Goal: Transaction & Acquisition: Purchase product/service

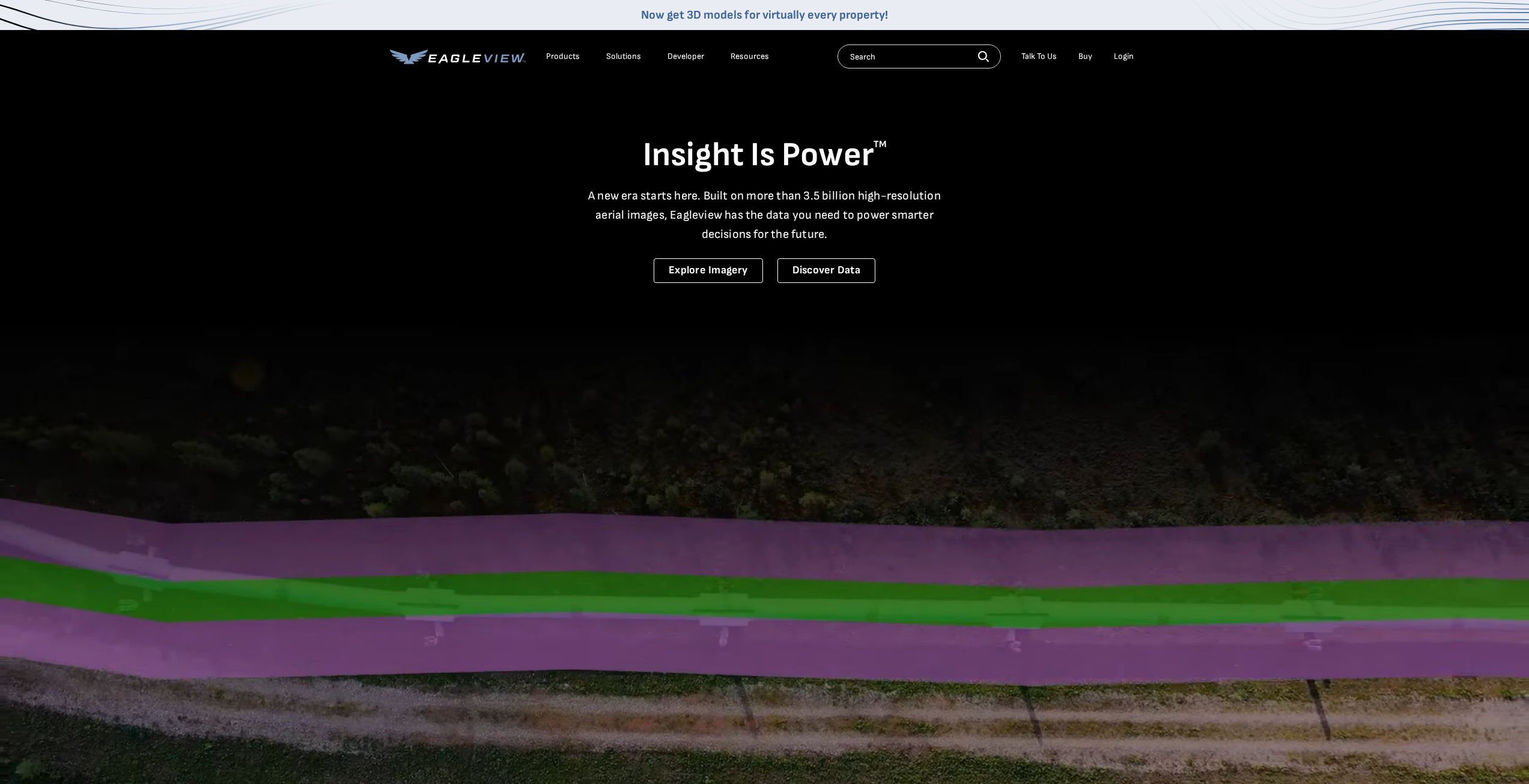
click at [1125, 57] on div "Login" at bounding box center [1124, 56] width 20 height 11
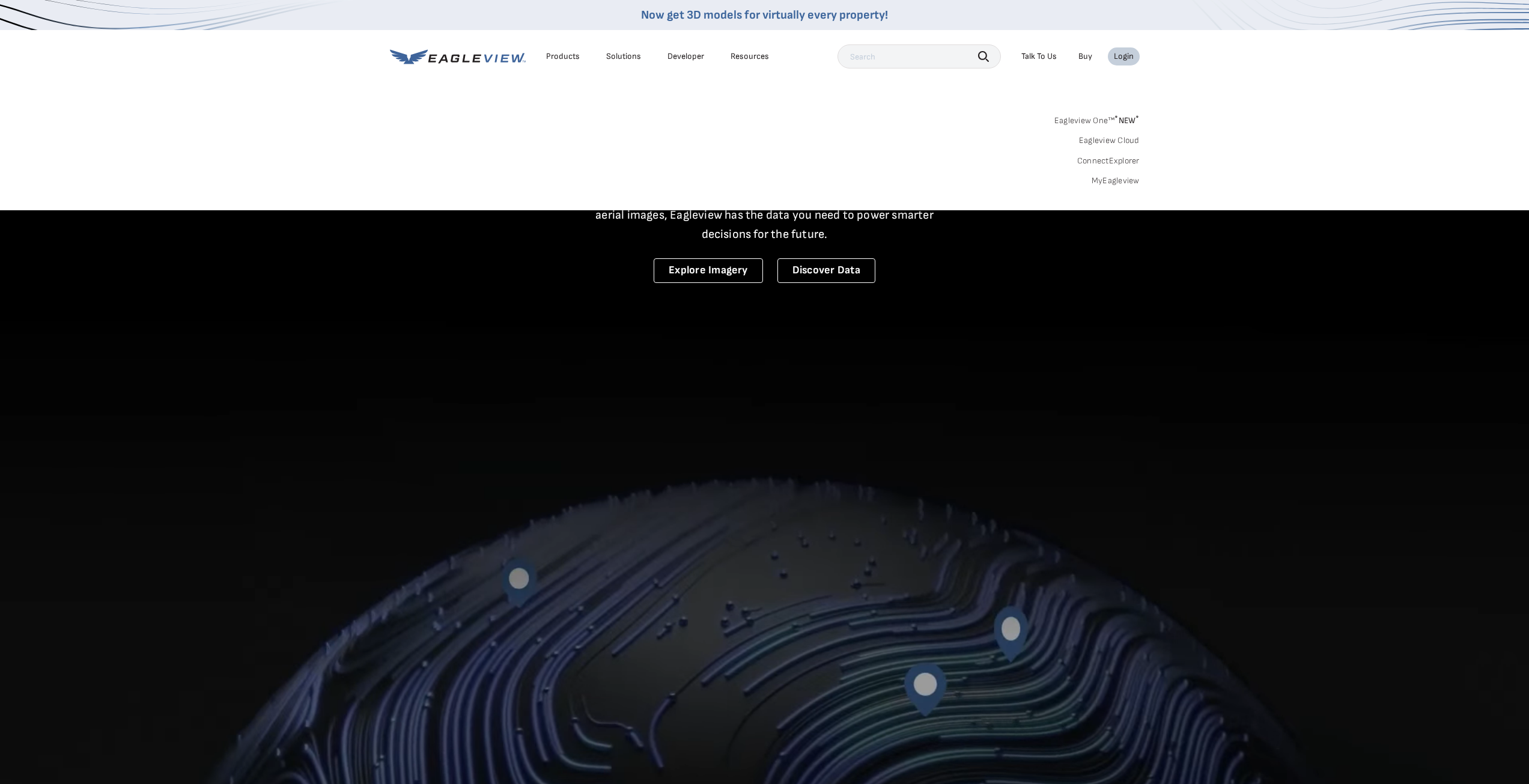
click at [1106, 178] on link "MyEagleview" at bounding box center [1116, 180] width 48 height 11
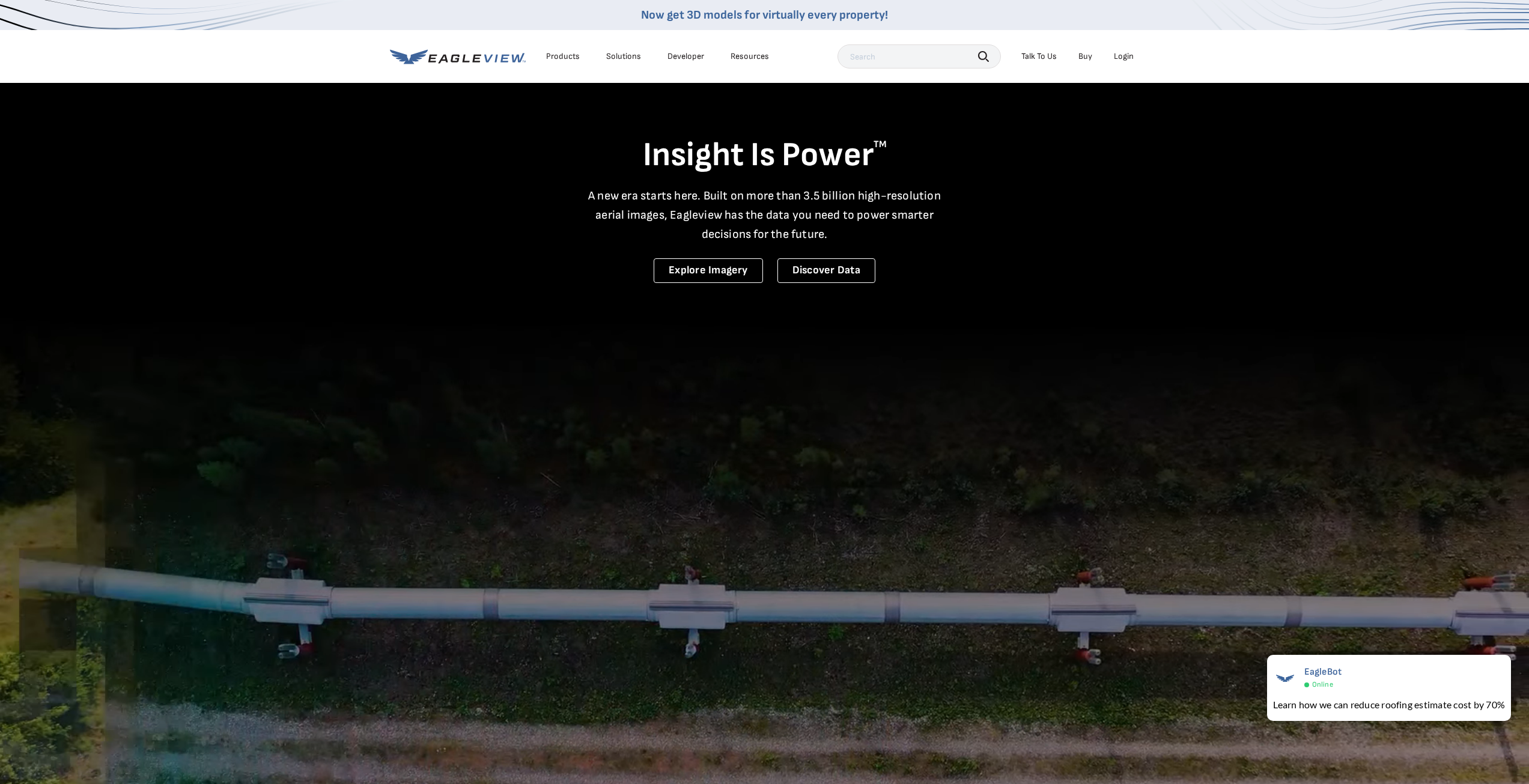
click at [1120, 53] on div "Login" at bounding box center [1124, 56] width 20 height 11
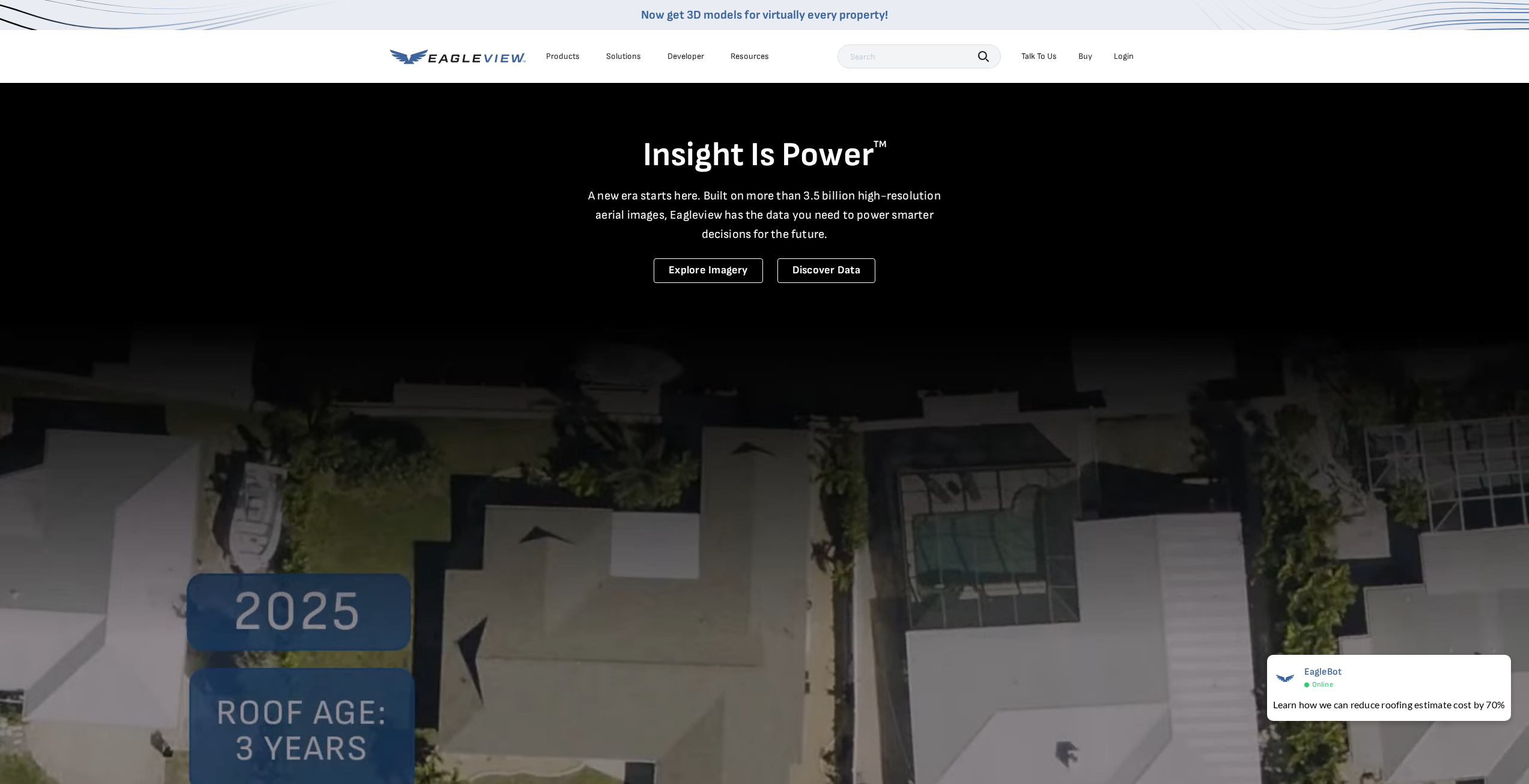
click at [1125, 58] on div "Login" at bounding box center [1124, 56] width 20 height 11
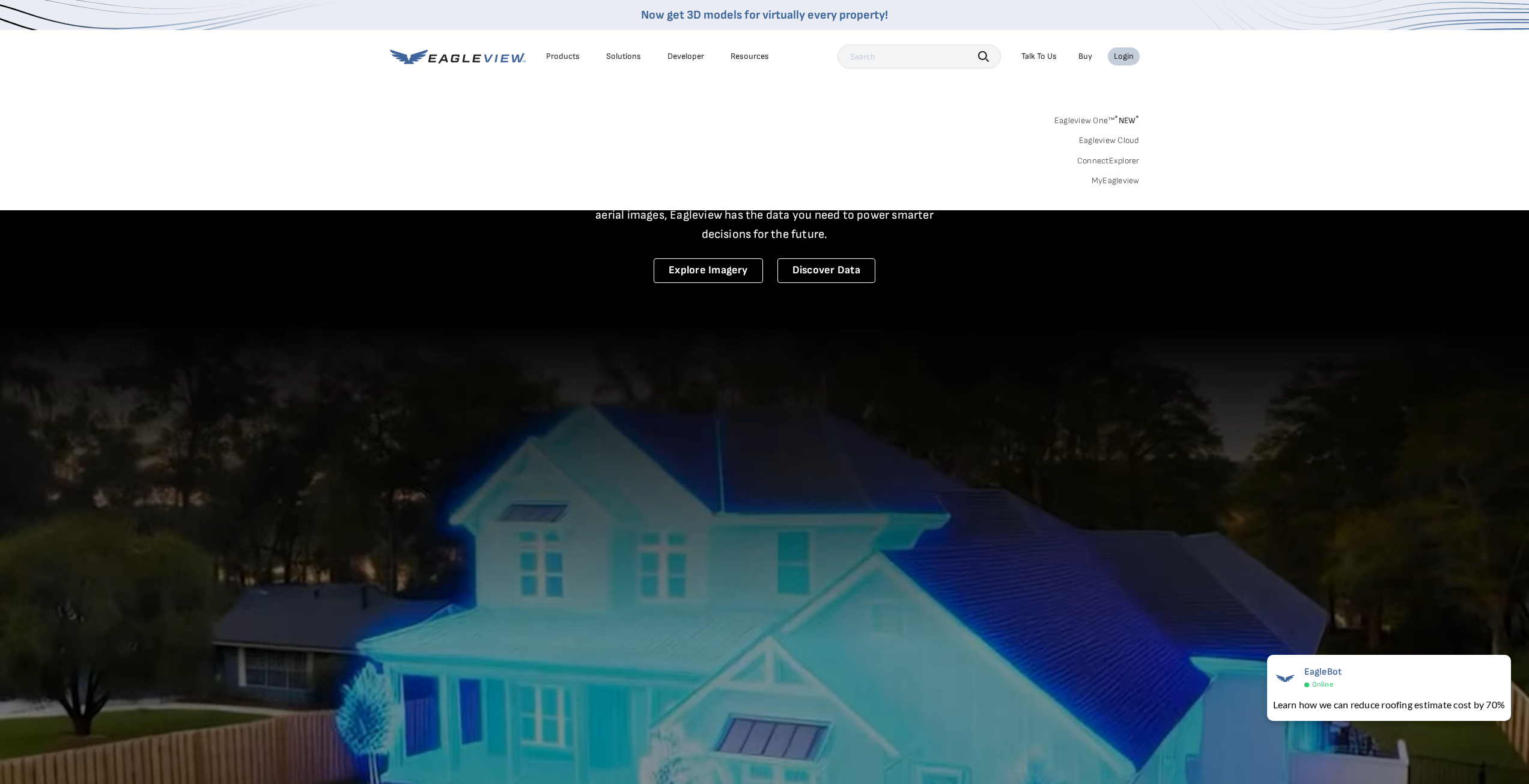
click at [1125, 181] on link "MyEagleview" at bounding box center [1116, 180] width 48 height 11
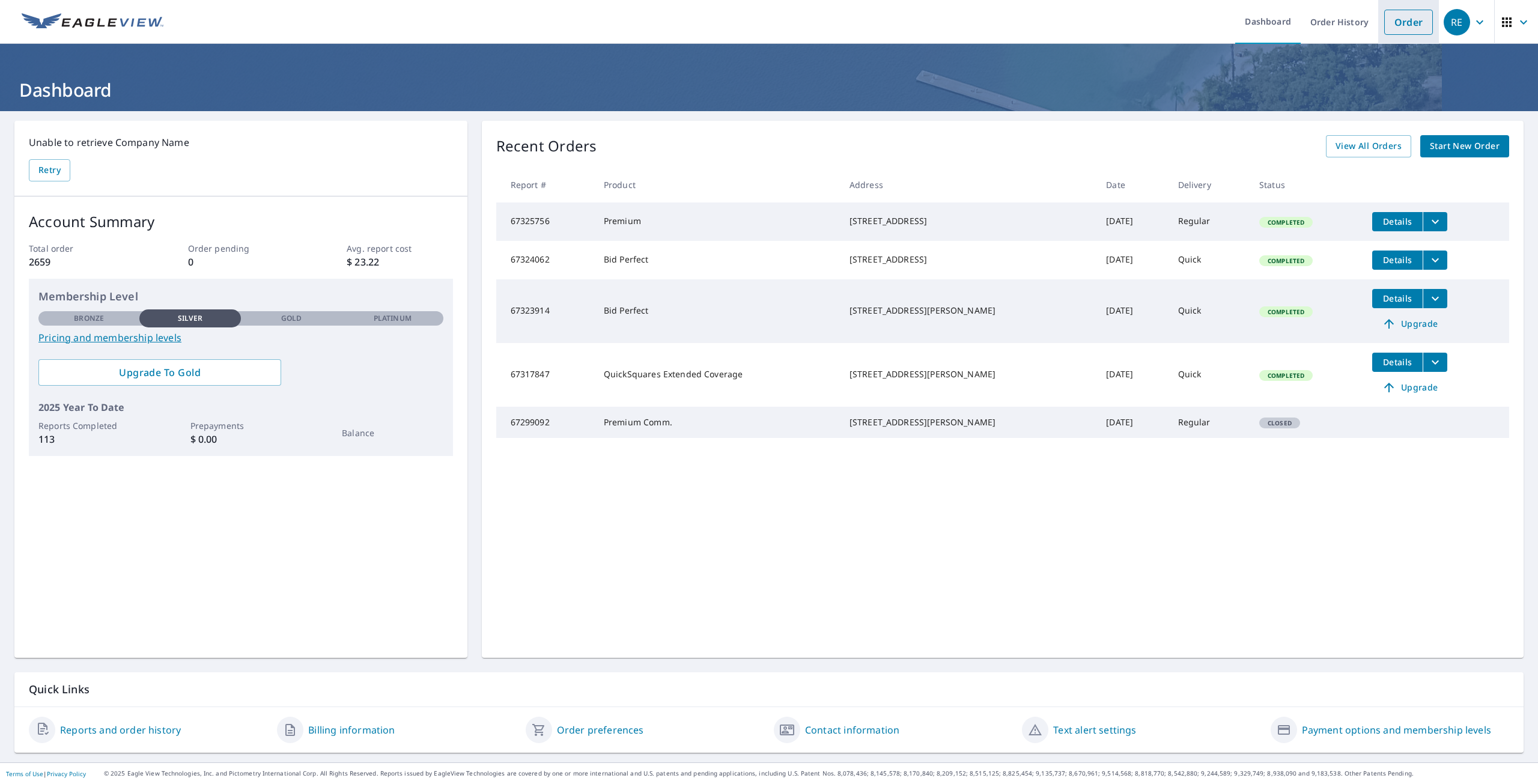
click at [1390, 20] on link "Order" at bounding box center [1409, 23] width 48 height 25
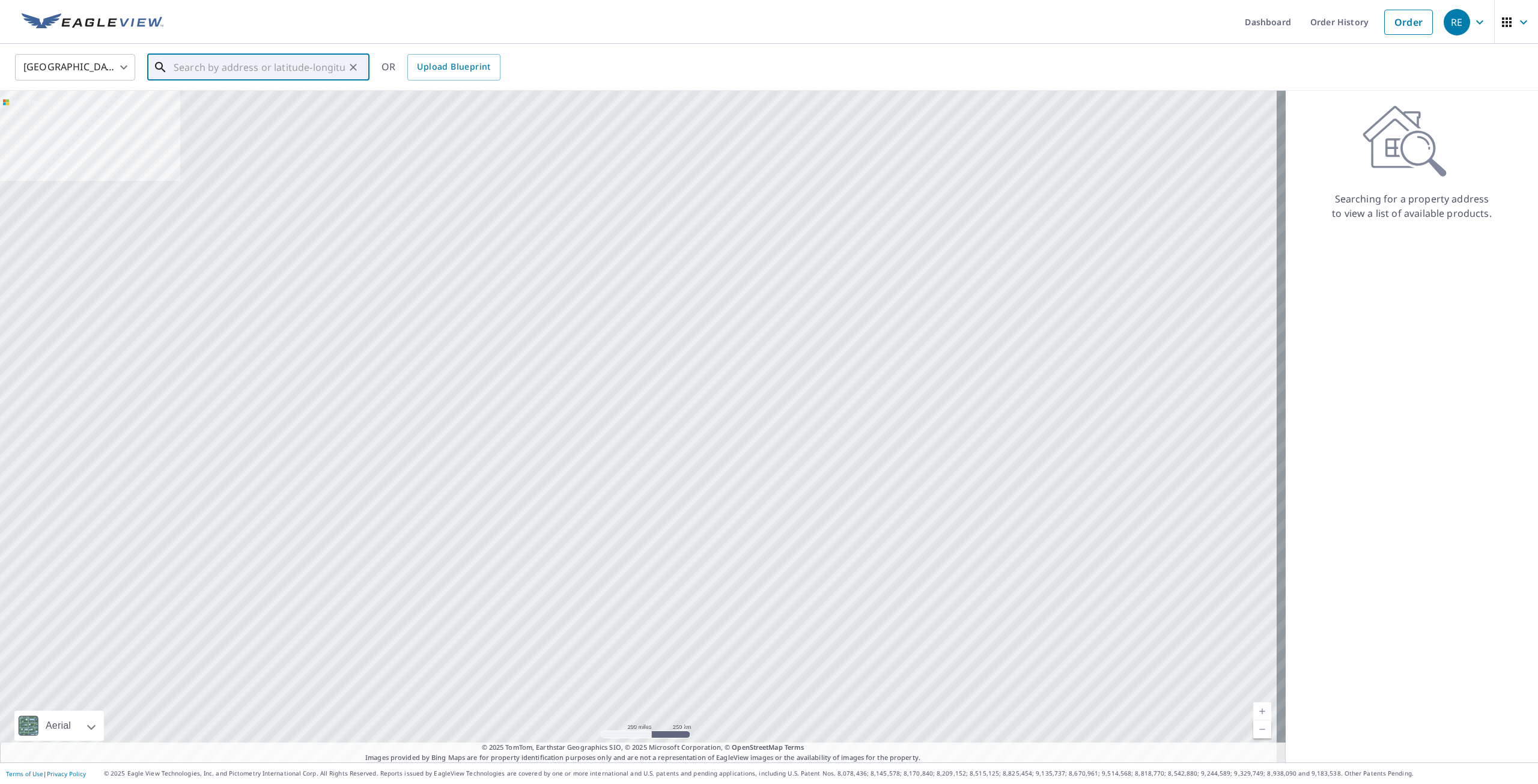
click at [199, 68] on input "text" at bounding box center [259, 68] width 171 height 33
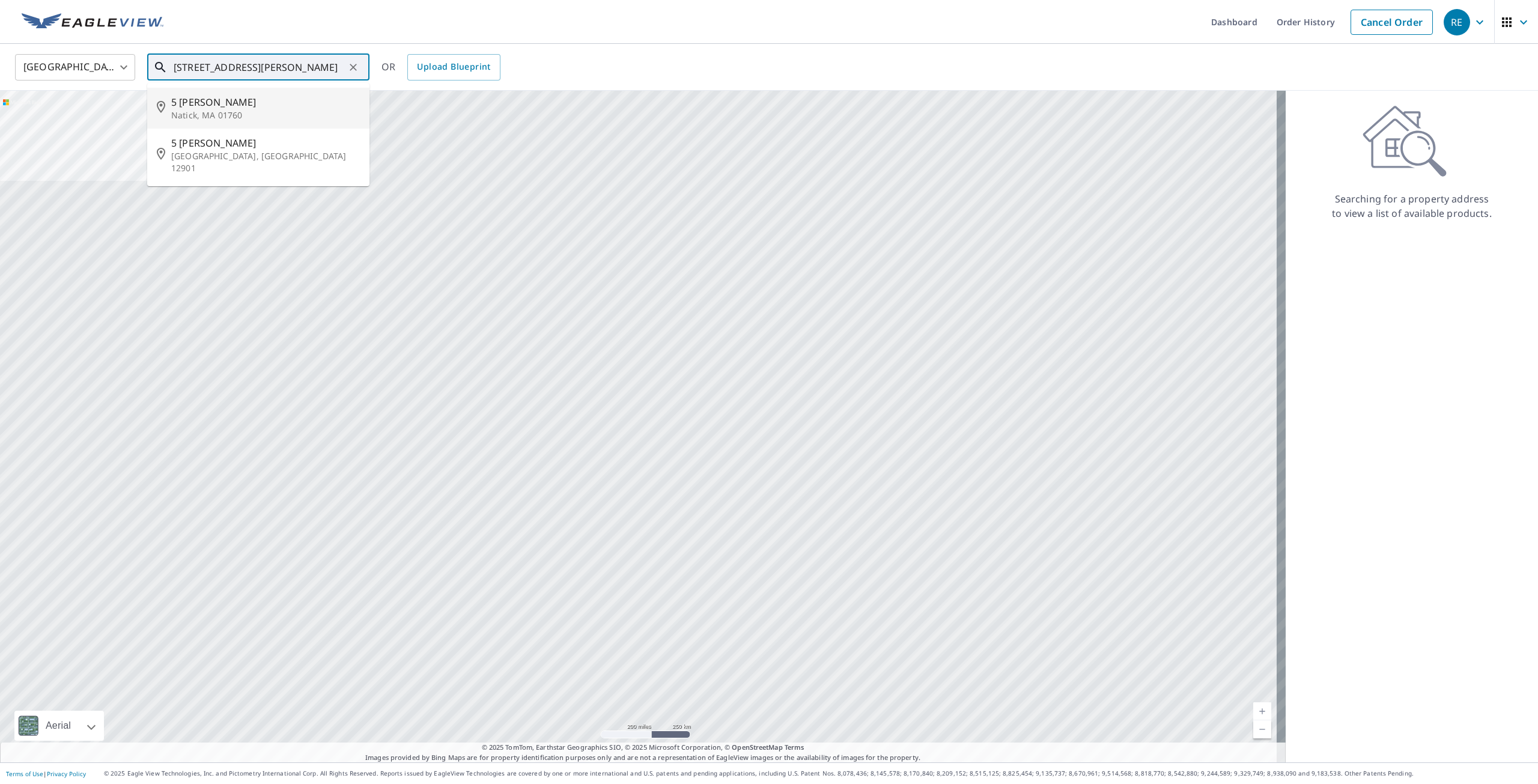
click at [198, 101] on span "5 Fiske Ln" at bounding box center [265, 102] width 188 height 14
type input "5 Fiske Ln Natick, MA 01760"
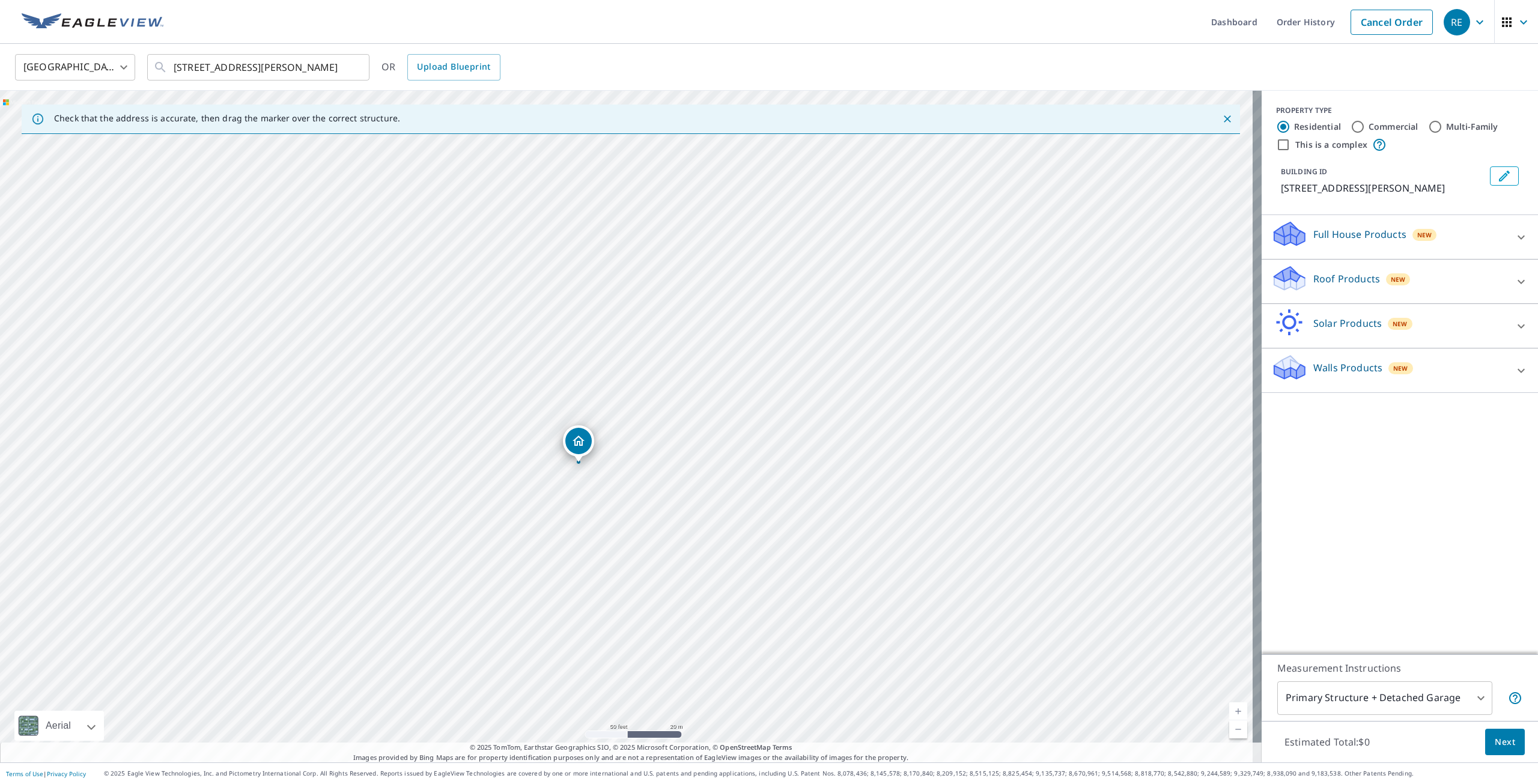
click at [1322, 279] on p "Roof Products" at bounding box center [1347, 279] width 67 height 14
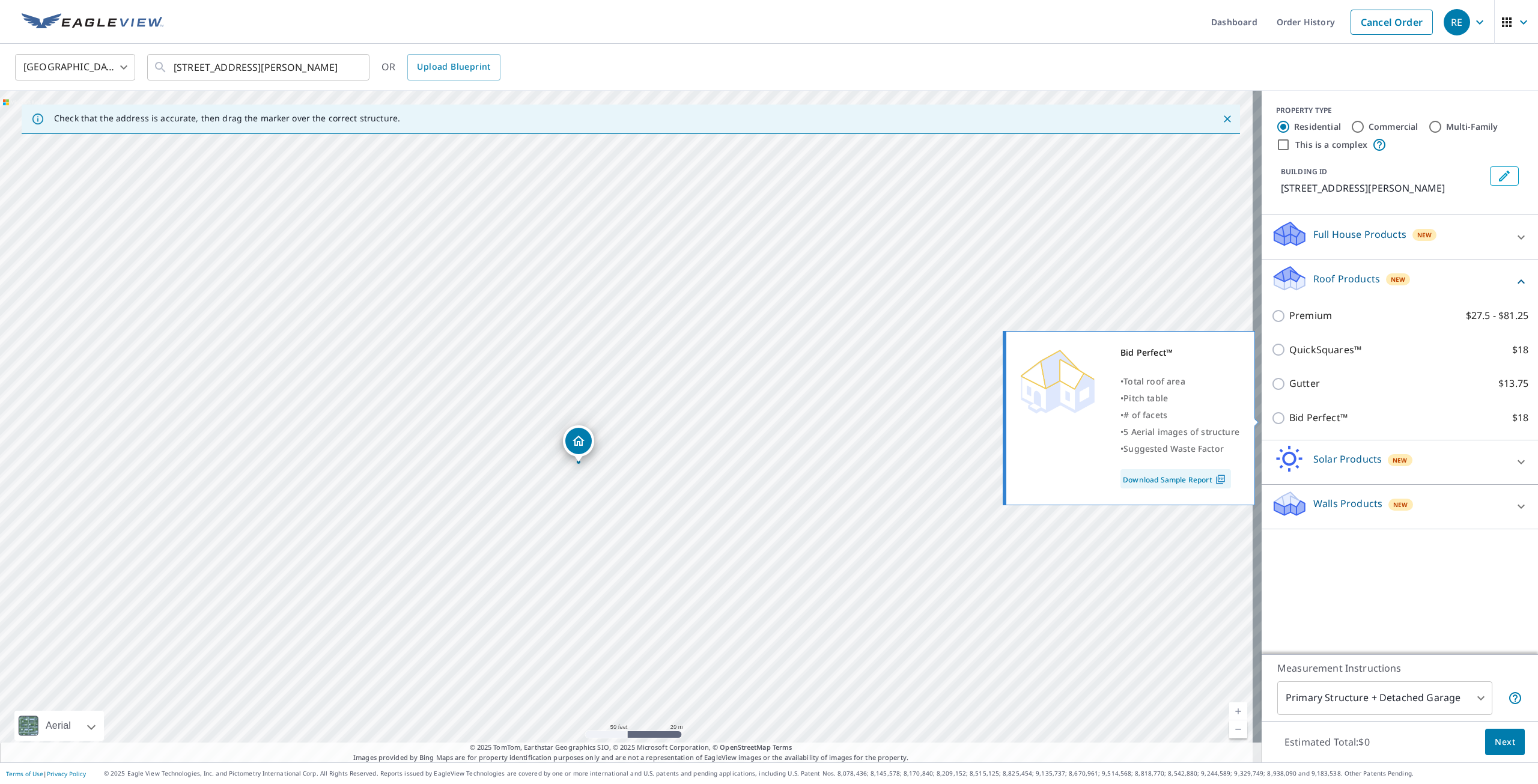
click at [1273, 415] on input "Bid Perfect™ $18" at bounding box center [1280, 418] width 18 height 14
checkbox input "true"
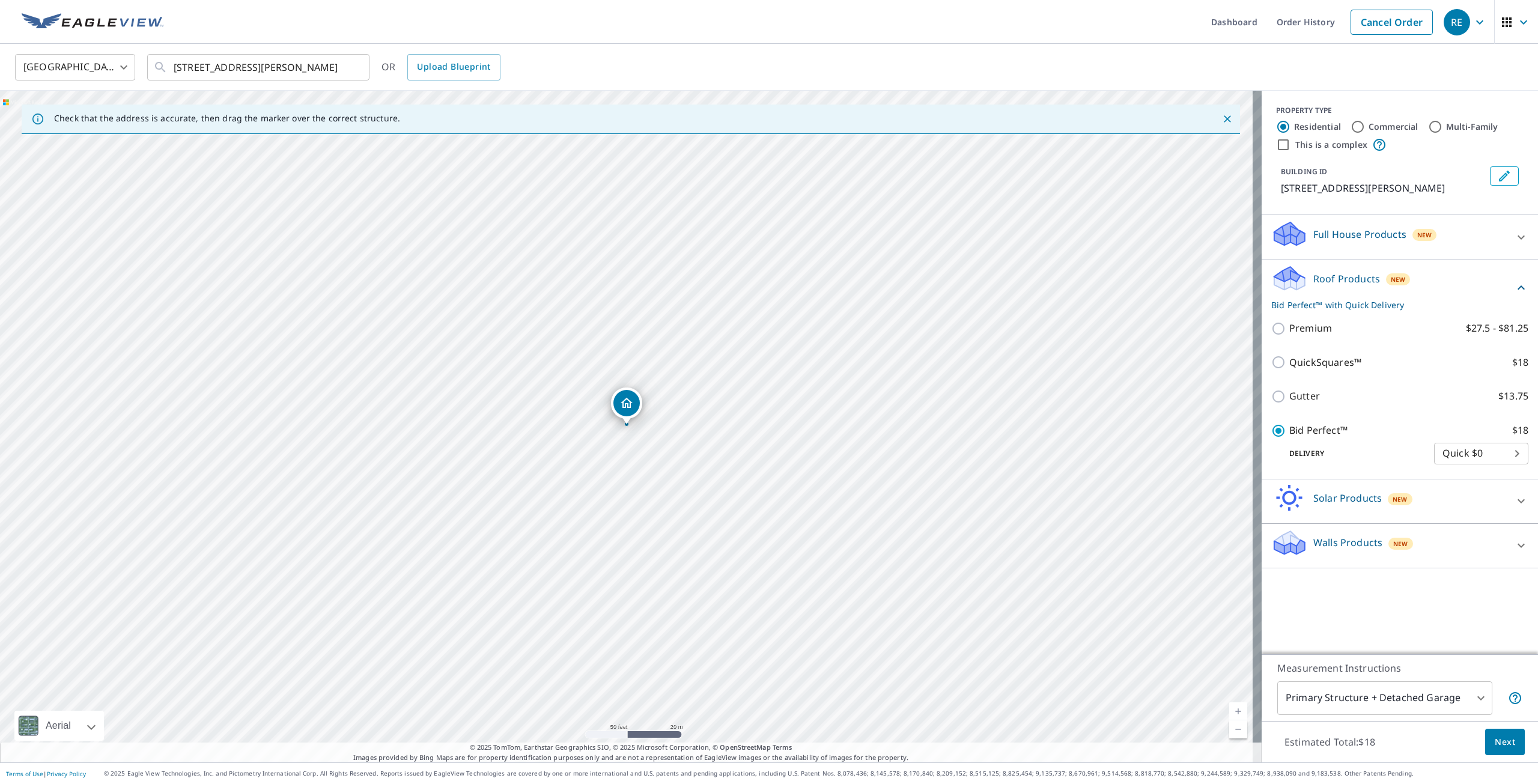
click at [1495, 740] on span "Next" at bounding box center [1505, 742] width 20 height 15
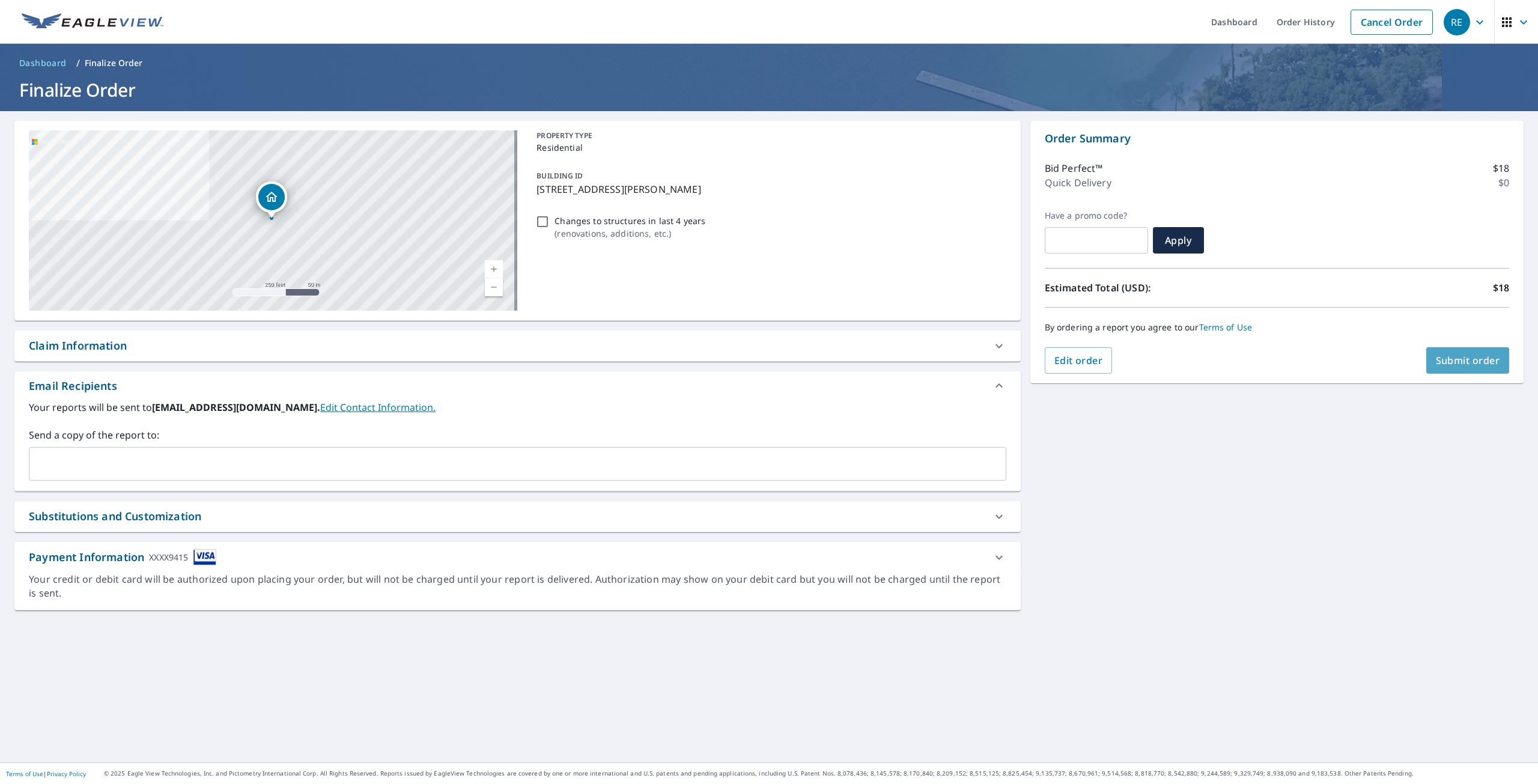
click at [1436, 354] on span "Submit order" at bounding box center [1468, 360] width 64 height 13
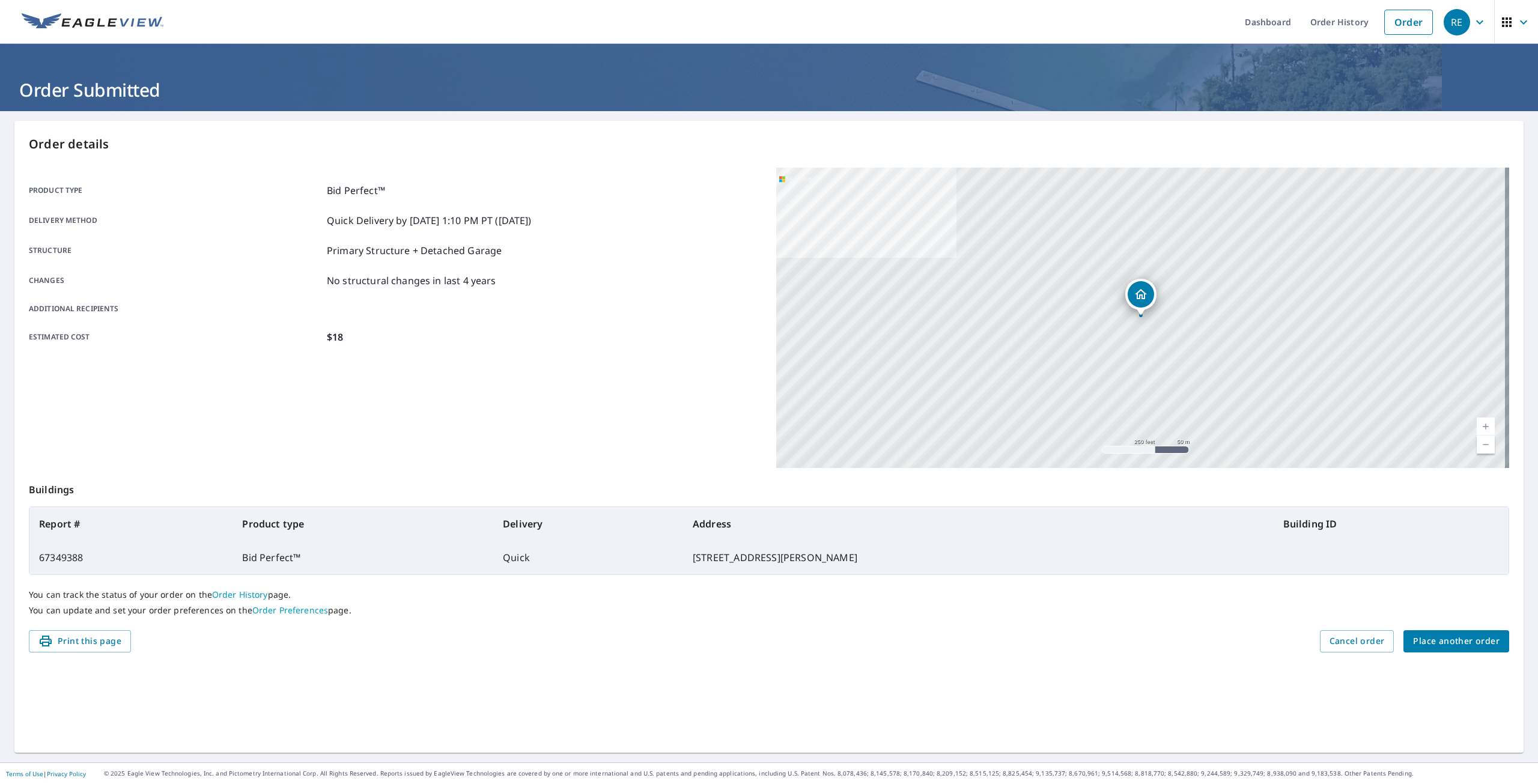
click at [1447, 637] on span "Place another order" at bounding box center [1456, 641] width 87 height 15
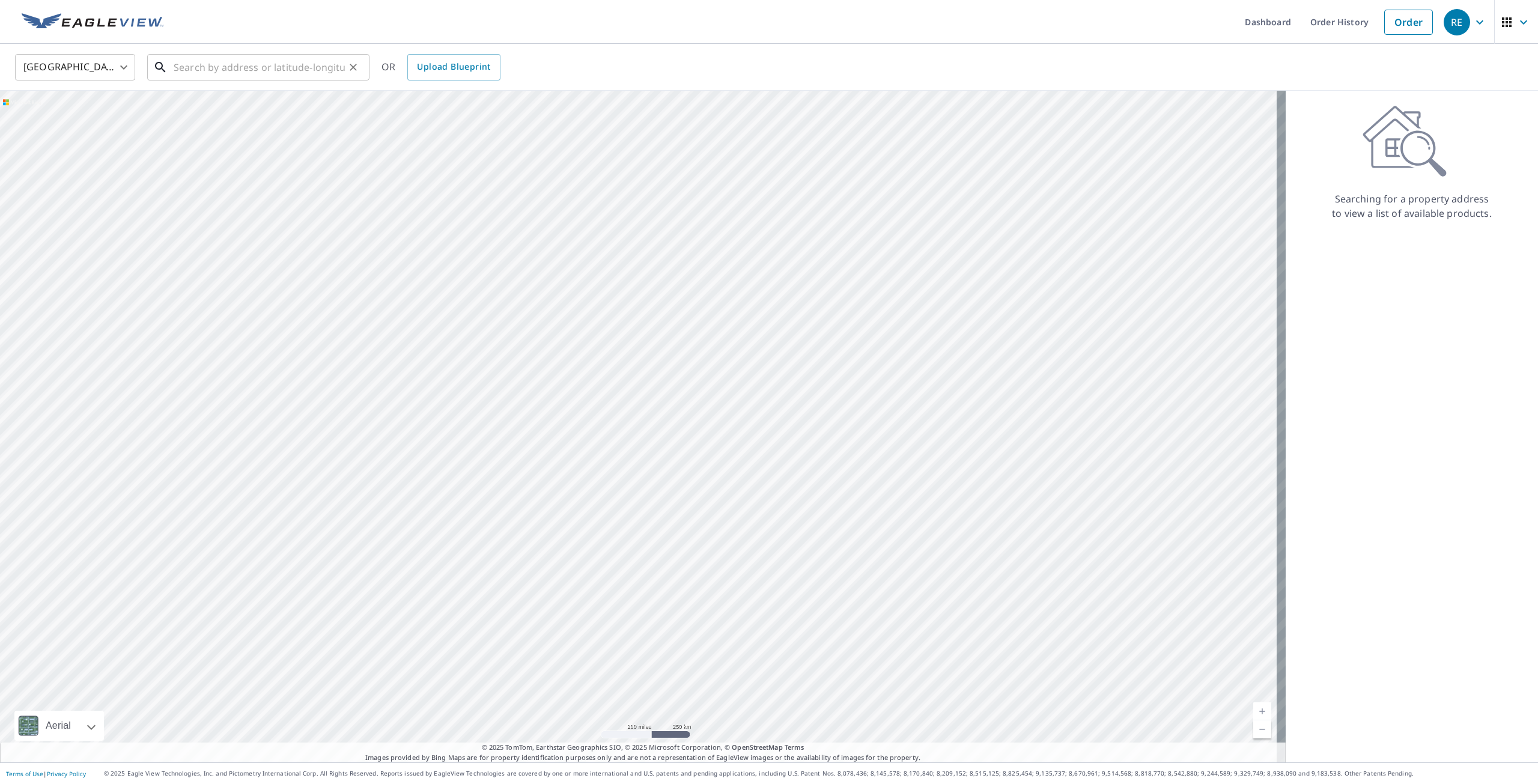
click at [257, 74] on input "text" at bounding box center [259, 68] width 171 height 33
type input "5"
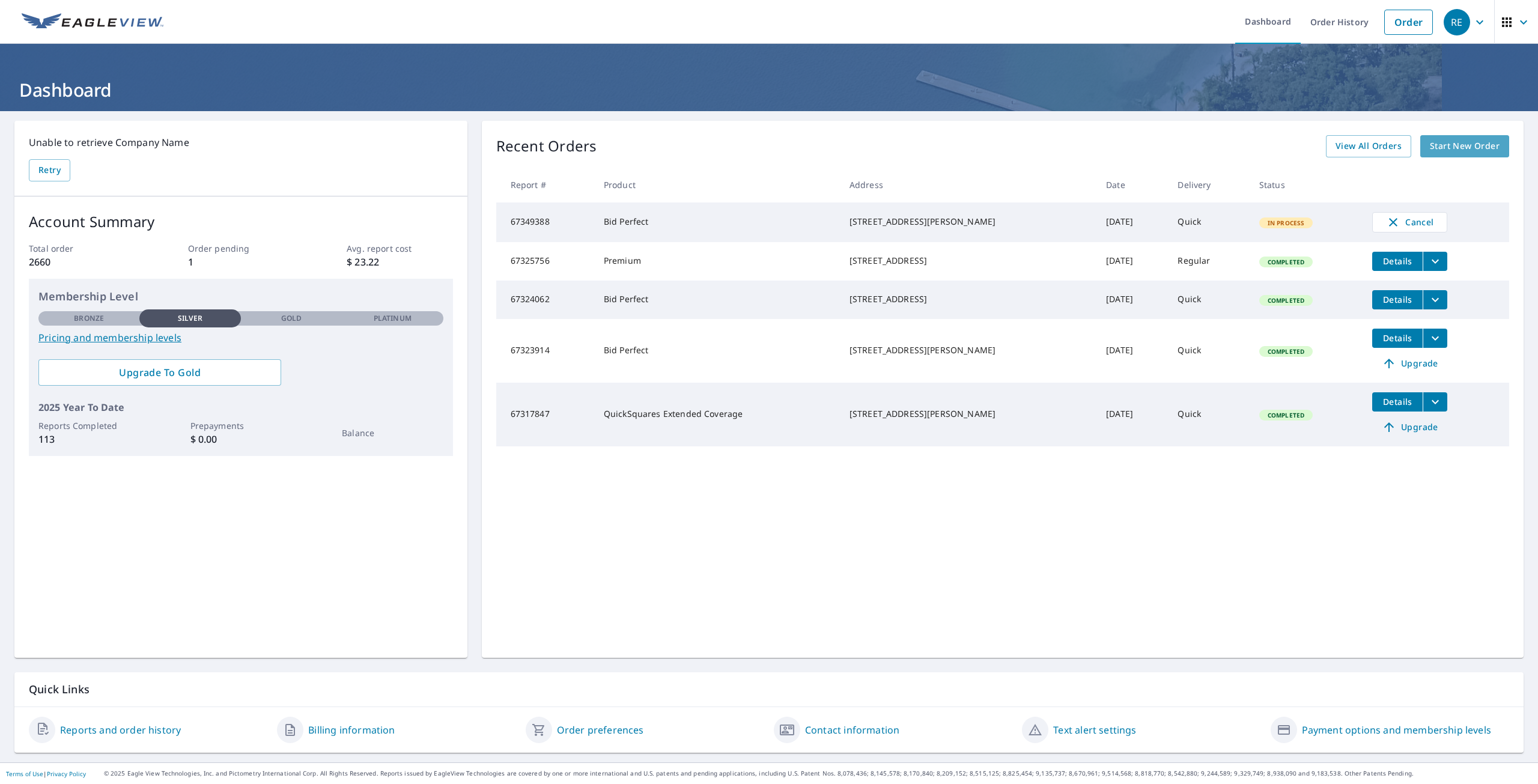
click at [1453, 149] on span "Start New Order" at bounding box center [1465, 146] width 70 height 15
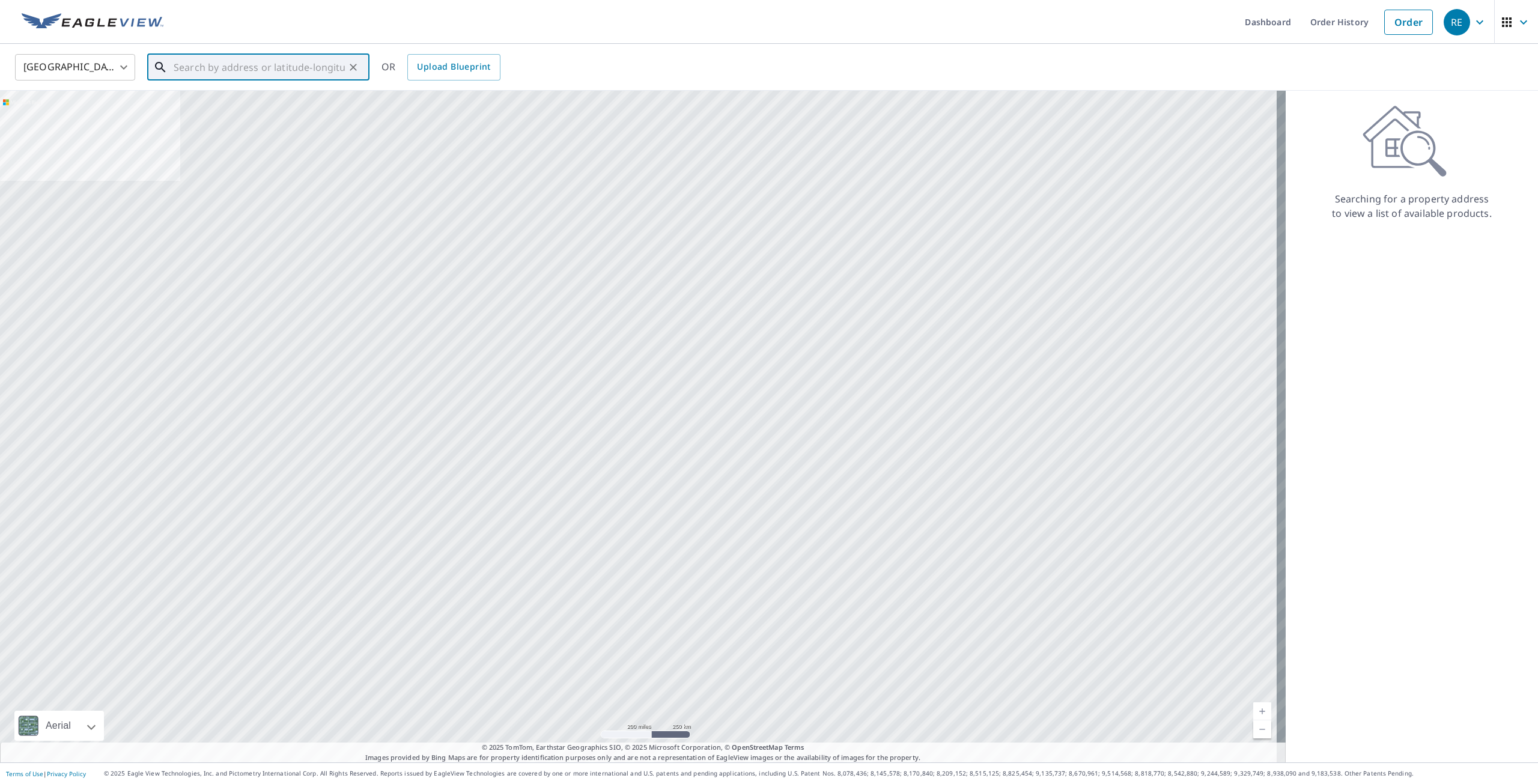
click at [192, 65] on input "text" at bounding box center [259, 68] width 171 height 33
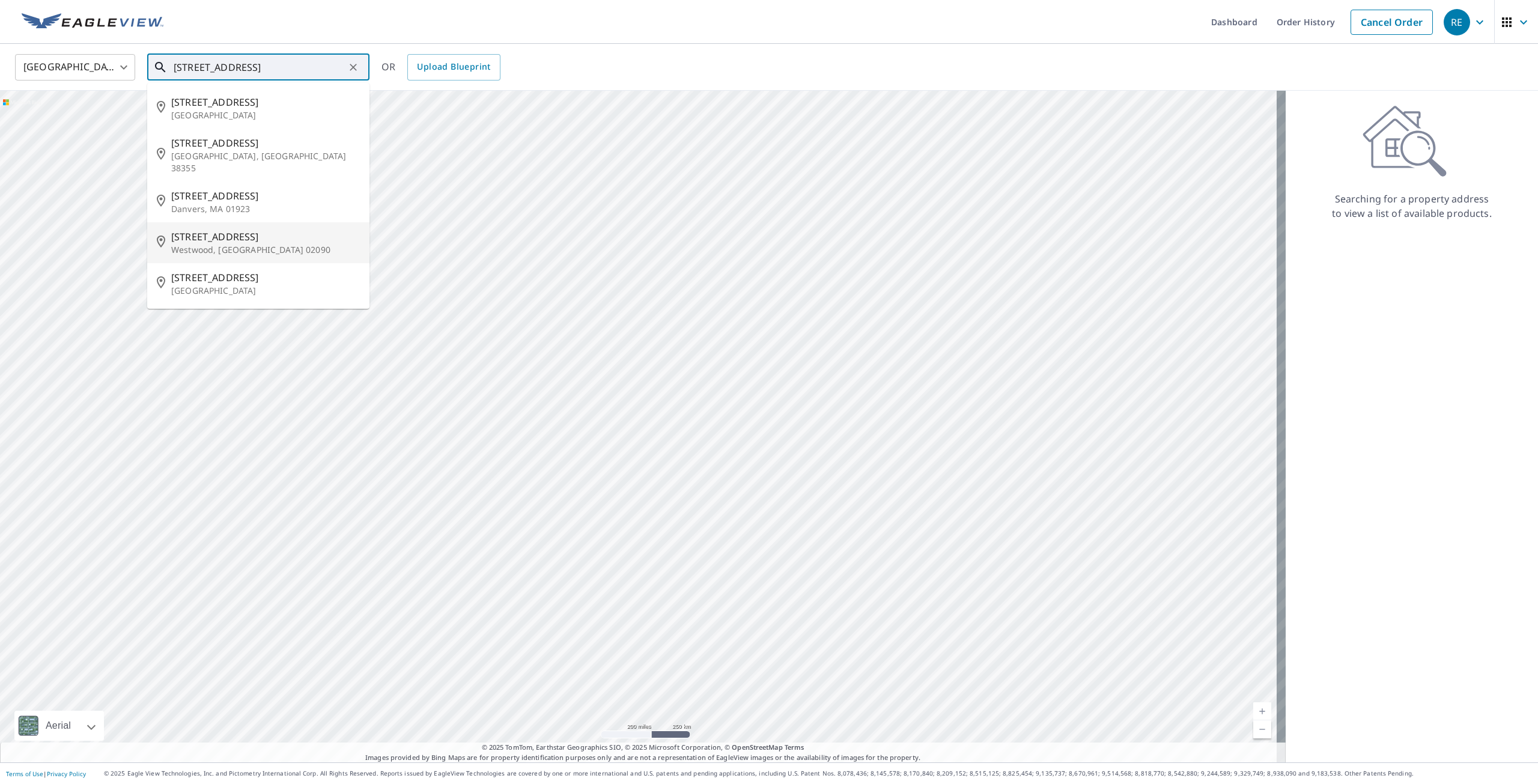
click at [203, 244] on p "Westwood, [GEOGRAPHIC_DATA] 02090" at bounding box center [265, 249] width 188 height 12
type input "[STREET_ADDRESS][PERSON_NAME]"
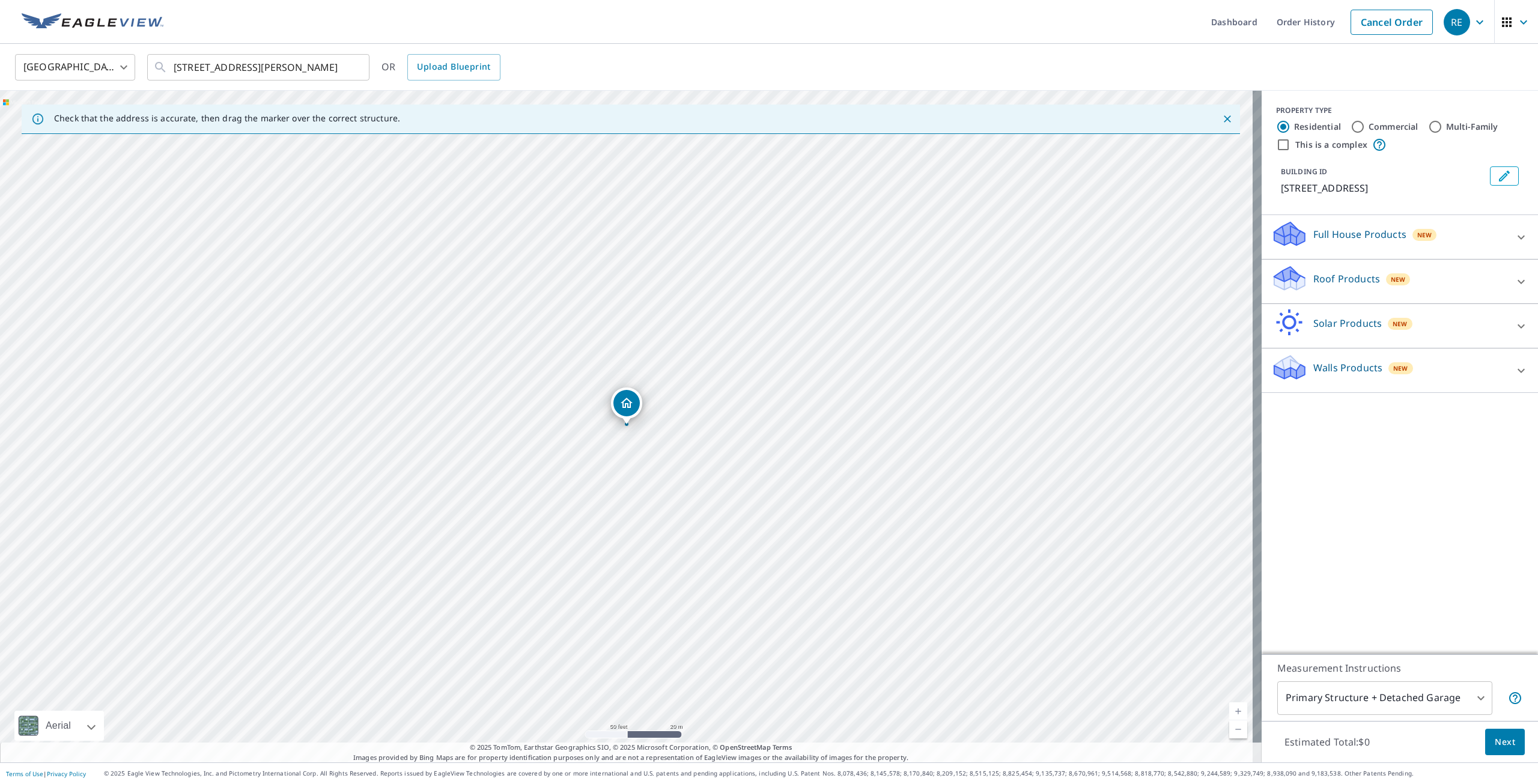
click at [1336, 276] on p "Roof Products" at bounding box center [1347, 279] width 67 height 14
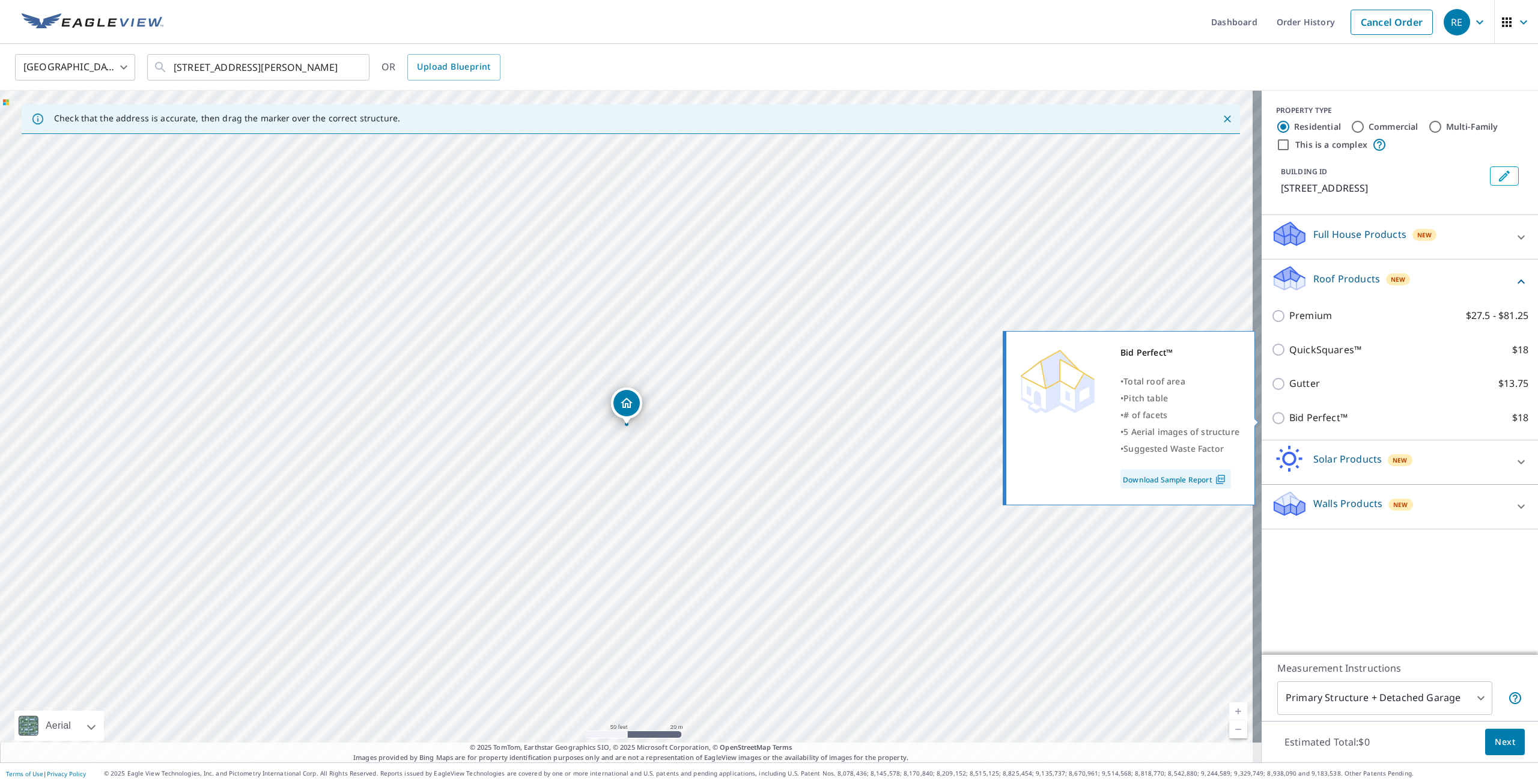
click at [1272, 419] on input "Bid Perfect™ $18" at bounding box center [1280, 418] width 18 height 14
checkbox input "true"
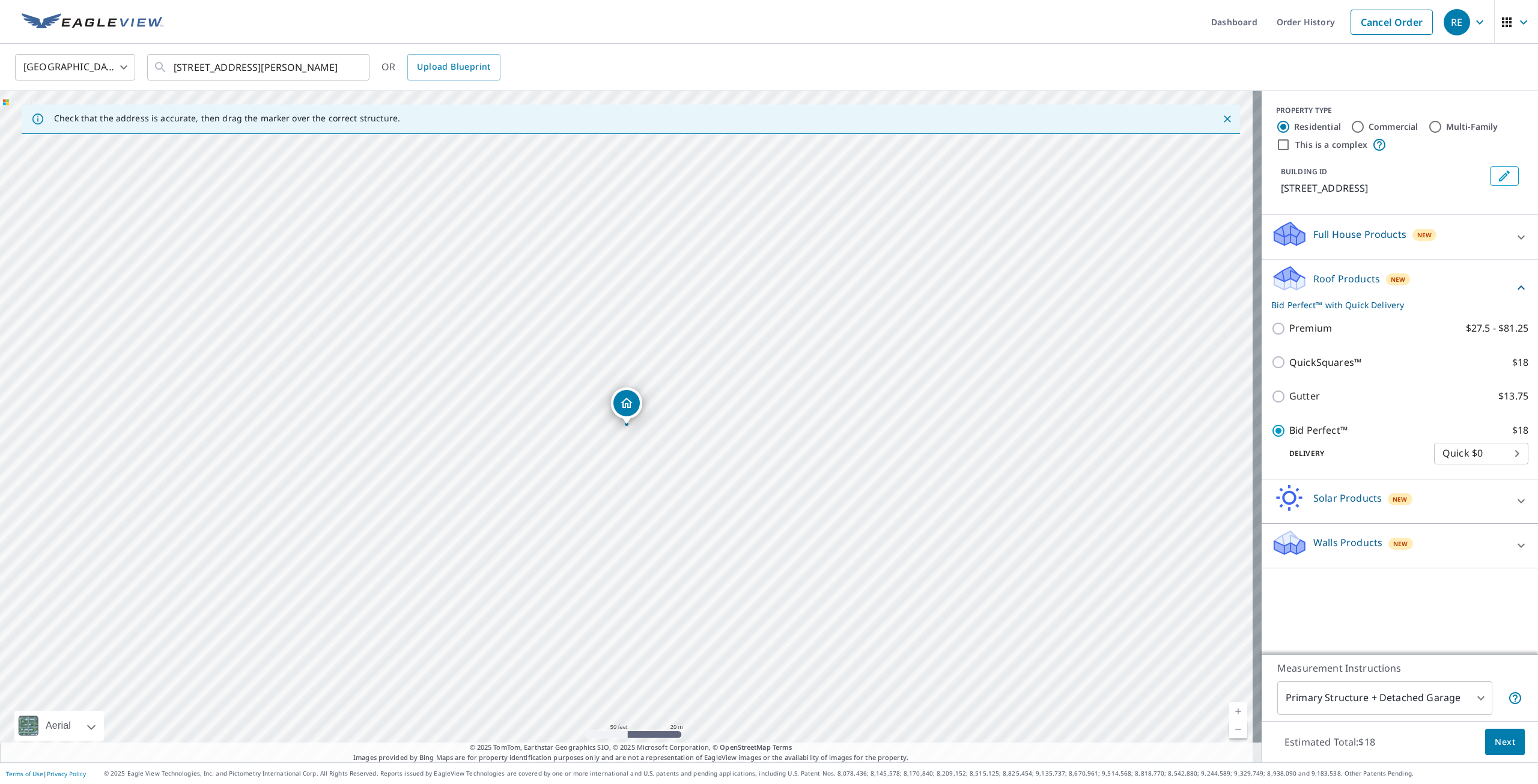
click at [1504, 742] on span "Next" at bounding box center [1505, 742] width 20 height 15
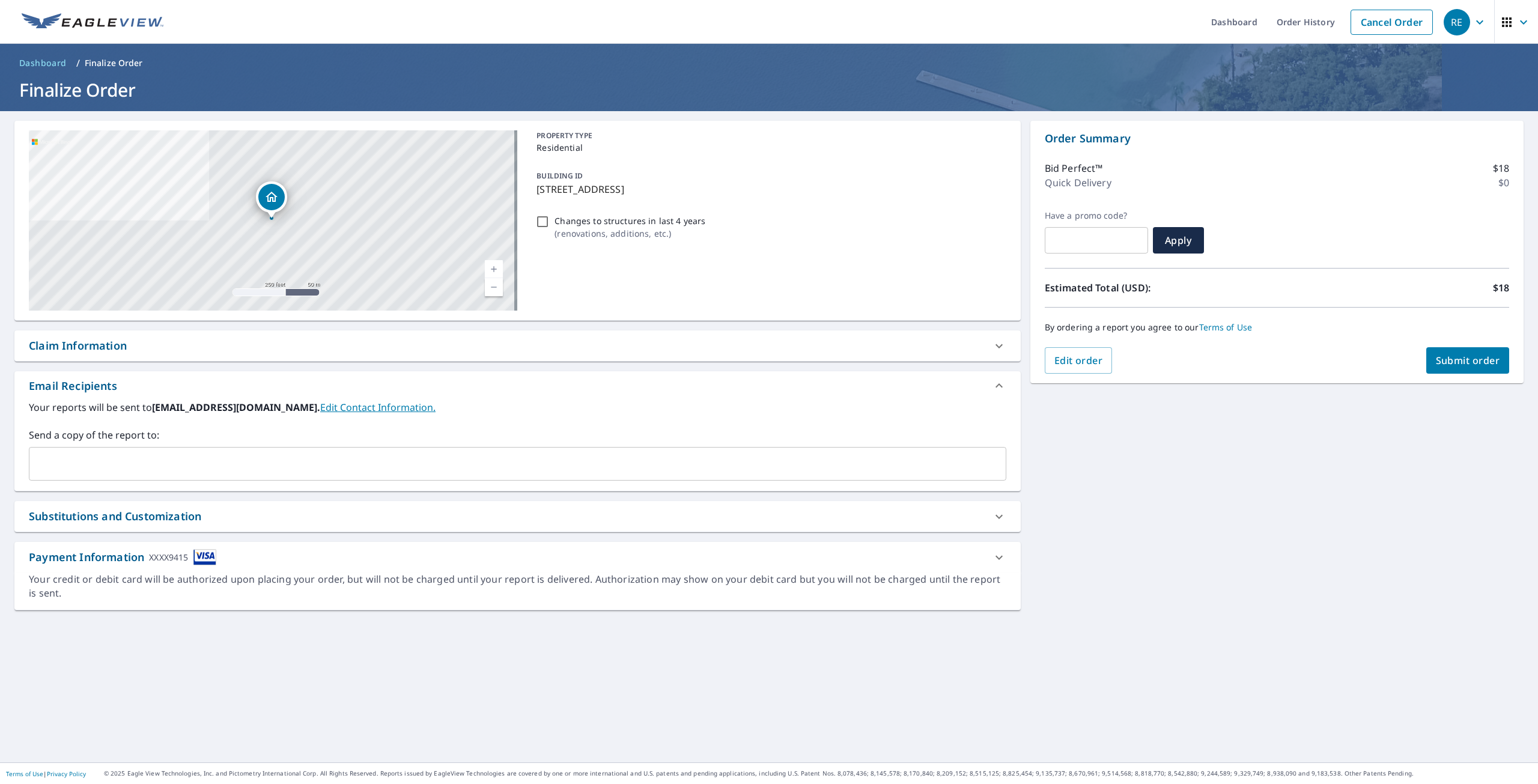
click at [1443, 364] on span "Submit order" at bounding box center [1468, 360] width 64 height 13
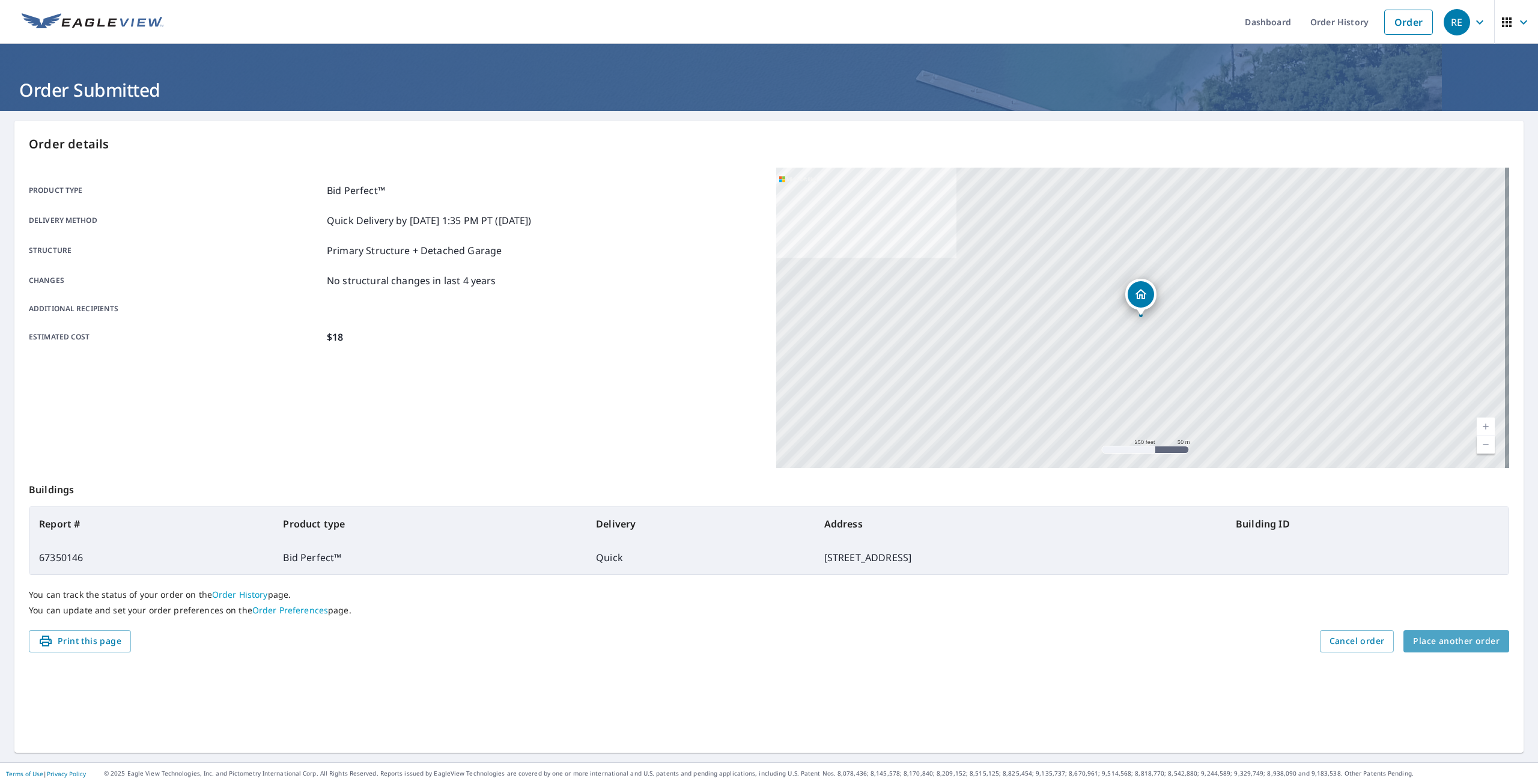
click at [1459, 642] on span "Place another order" at bounding box center [1456, 641] width 87 height 15
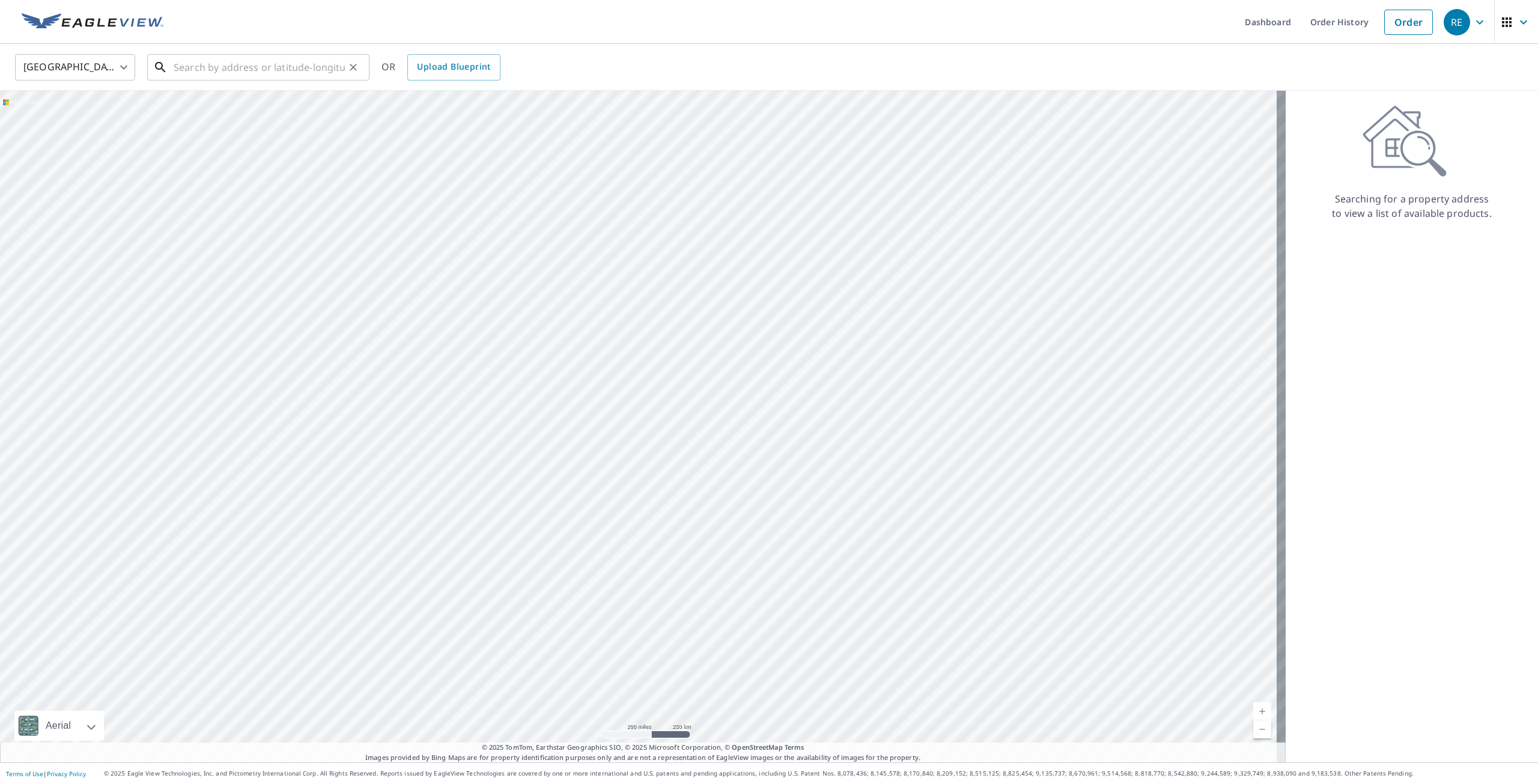
click at [245, 65] on input "text" at bounding box center [259, 68] width 171 height 33
click at [227, 105] on span "[STREET_ADDRESS]" at bounding box center [265, 102] width 188 height 14
type input "[STREET_ADDRESS]"
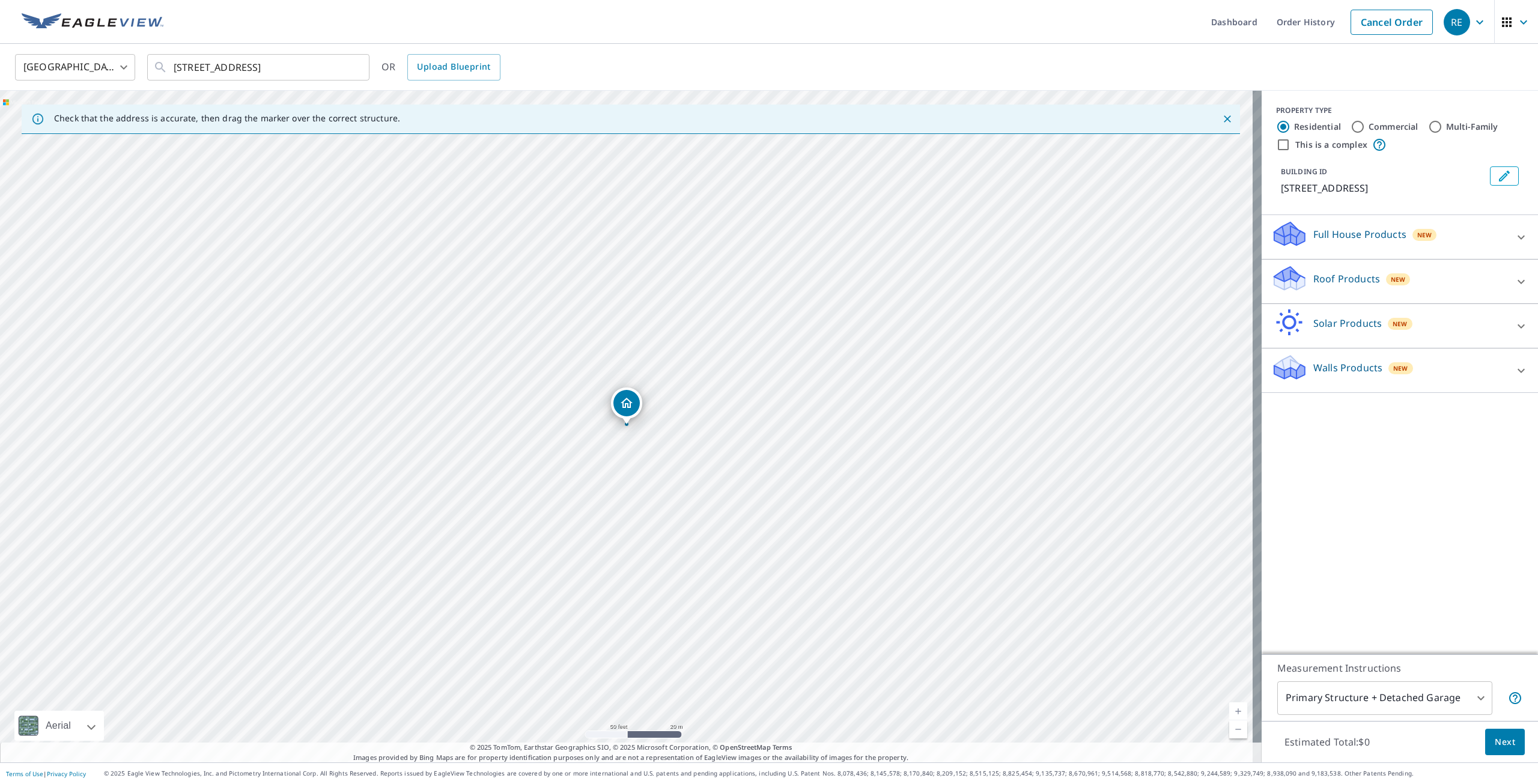
click at [1314, 276] on p "Roof Products" at bounding box center [1347, 279] width 67 height 14
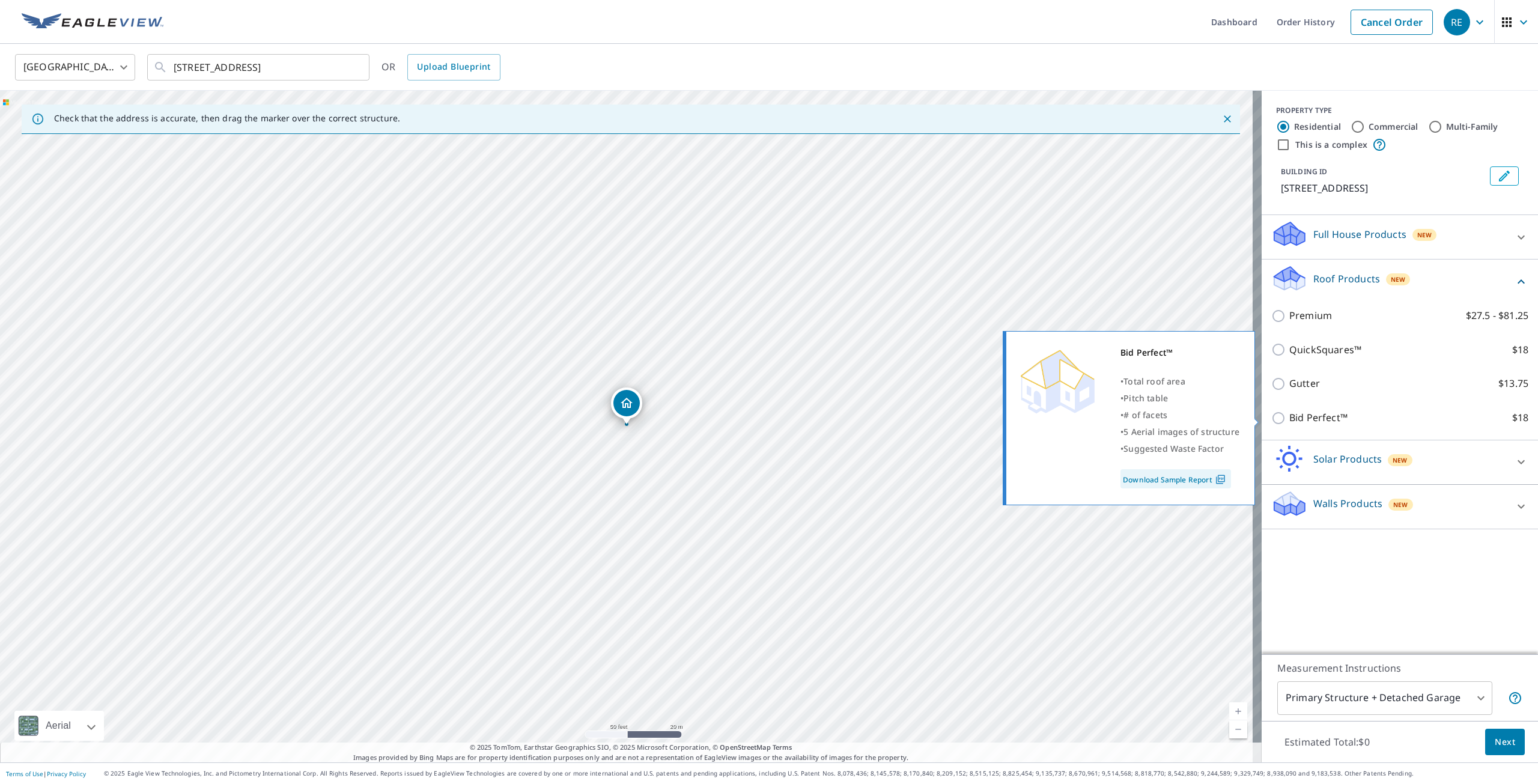
click at [1271, 419] on input "Bid Perfect™ $18" at bounding box center [1280, 418] width 18 height 14
checkbox input "true"
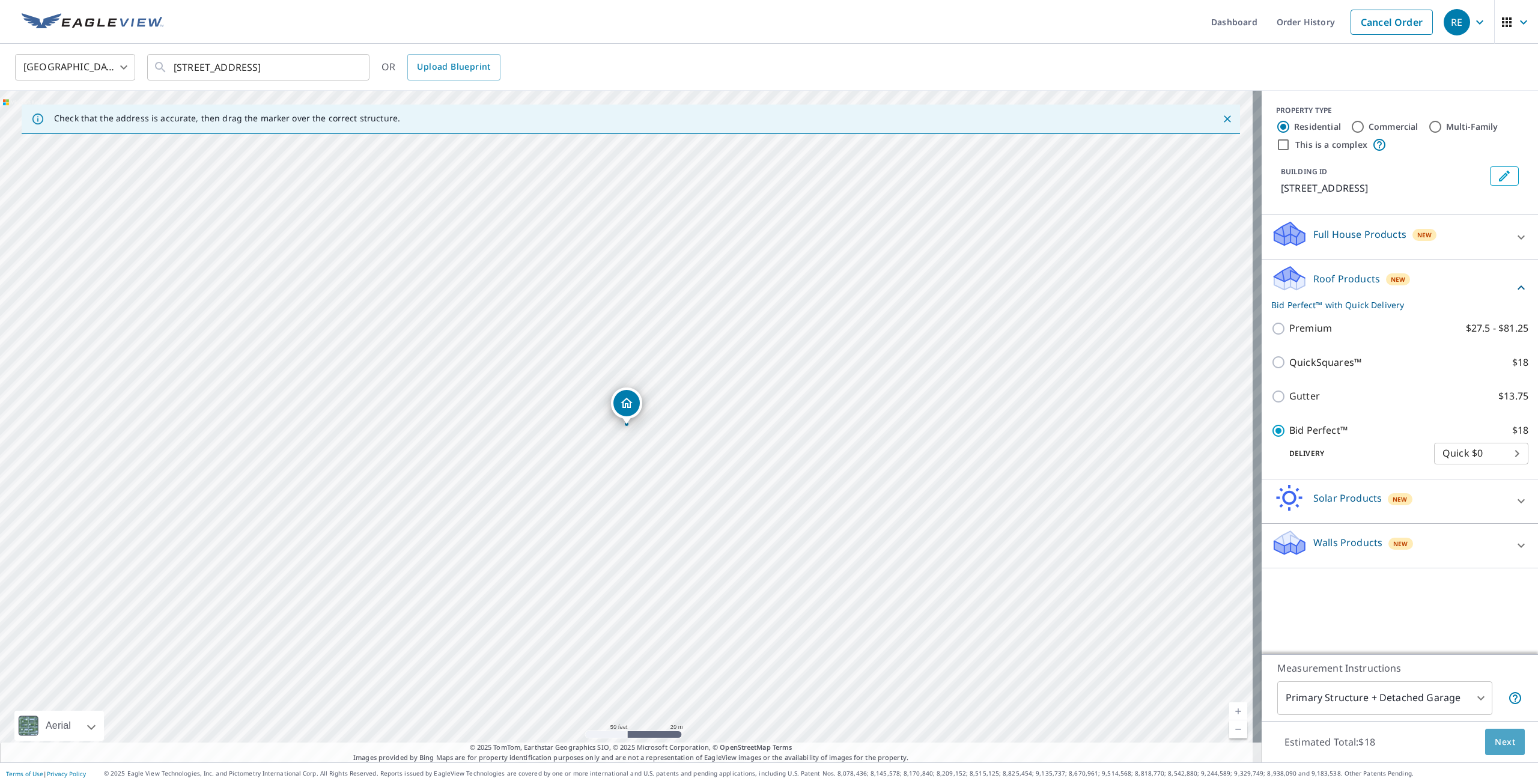
click at [1495, 746] on span "Next" at bounding box center [1505, 742] width 20 height 15
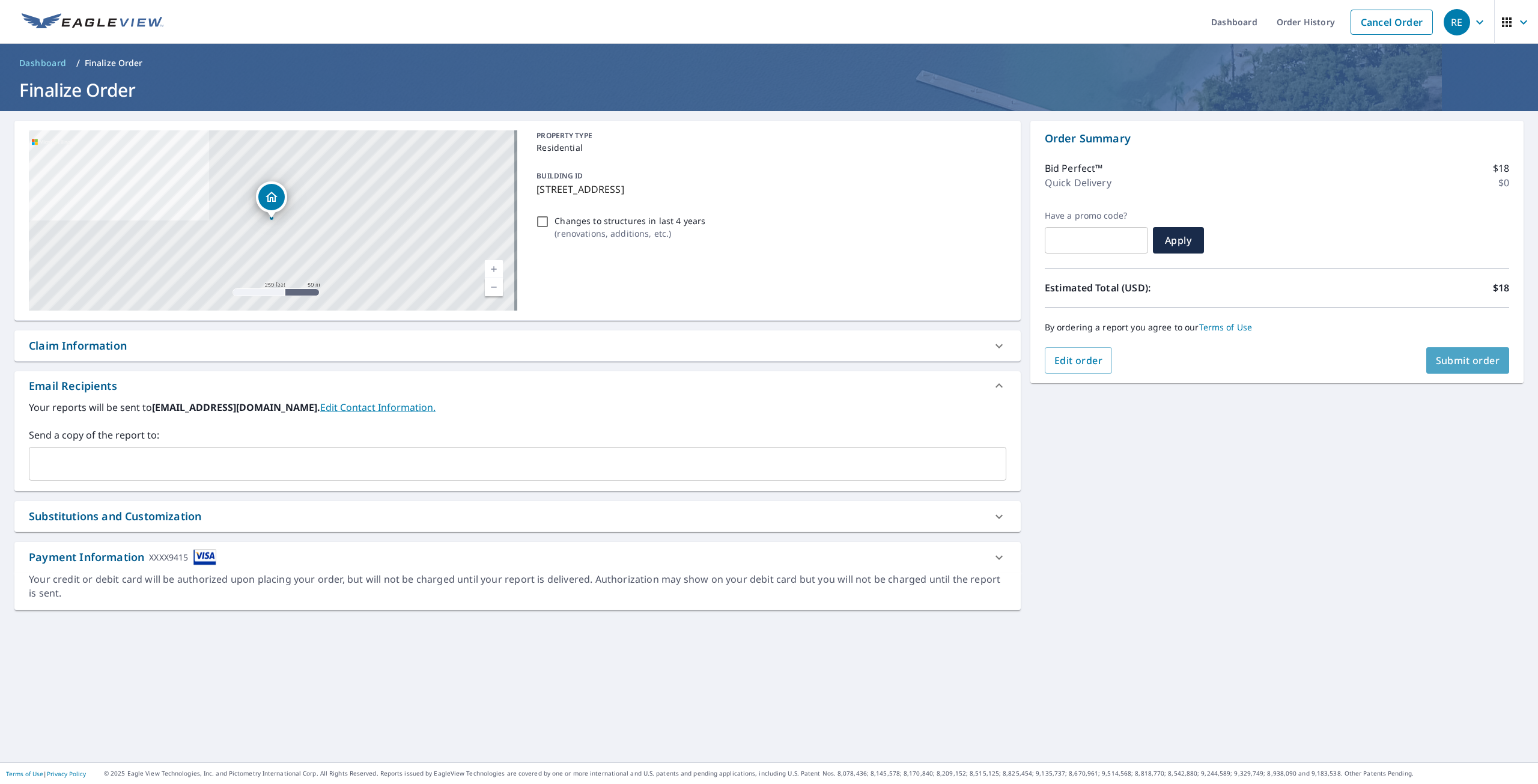
click at [1465, 362] on span "Submit order" at bounding box center [1468, 360] width 64 height 13
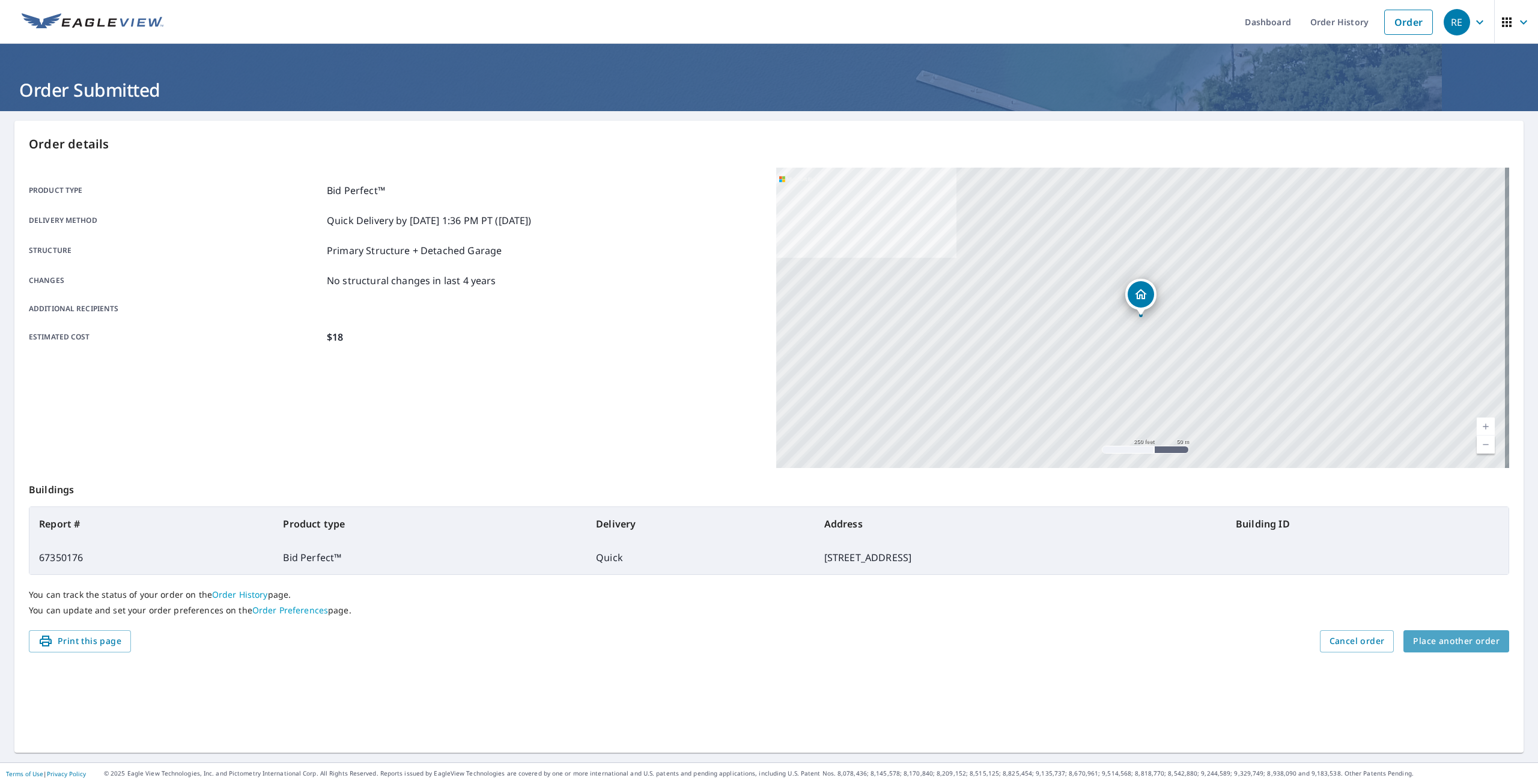
click at [1455, 641] on span "Place another order" at bounding box center [1456, 641] width 87 height 15
